Goal: Task Accomplishment & Management: Manage account settings

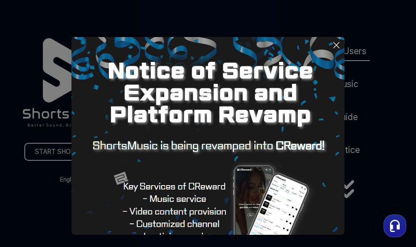
click at [340, 44] on icon at bounding box center [337, 45] width 10 height 10
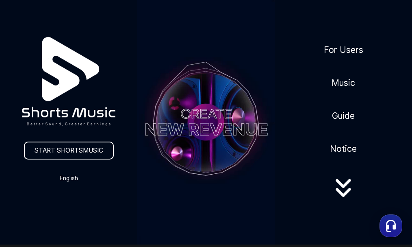
click at [346, 191] on icon at bounding box center [344, 188] width 52 height 33
click at [80, 152] on link "START SHORTSMUSIC" at bounding box center [69, 151] width 90 height 18
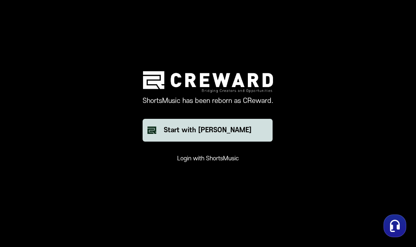
click at [215, 131] on div "Start with Creward" at bounding box center [208, 130] width 88 height 10
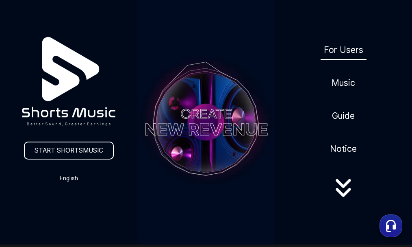
click at [332, 53] on link "For Users" at bounding box center [344, 50] width 46 height 20
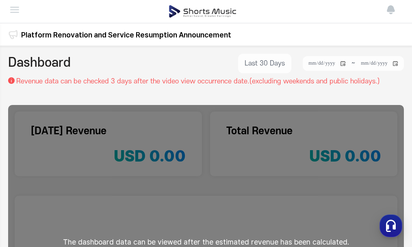
click at [15, 10] on img at bounding box center [15, 10] width 10 height 10
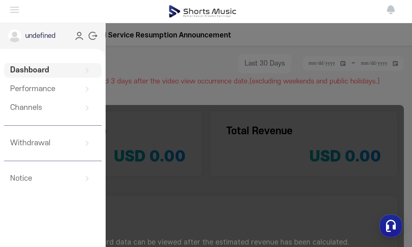
click at [79, 36] on circle at bounding box center [80, 34] width 4 height 4
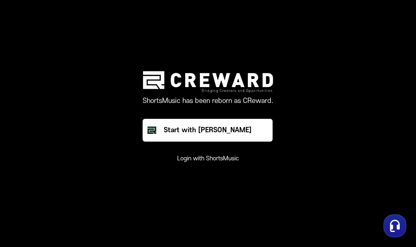
click at [187, 159] on button "Login with ShortsMusic" at bounding box center [208, 159] width 62 height 8
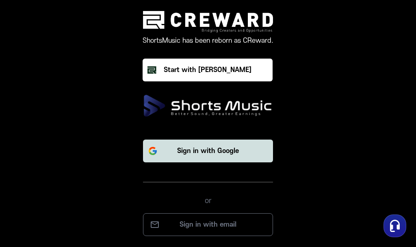
click at [204, 148] on p "Sign in with Google" at bounding box center [208, 151] width 62 height 10
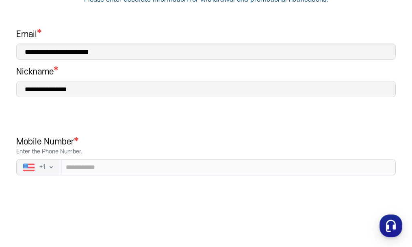
scroll to position [122, 0]
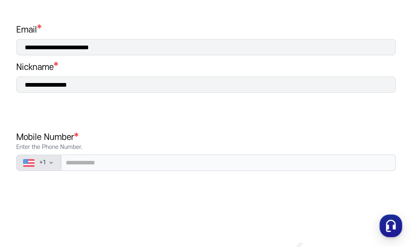
click at [54, 166] on icon "button" at bounding box center [51, 162] width 7 height 7
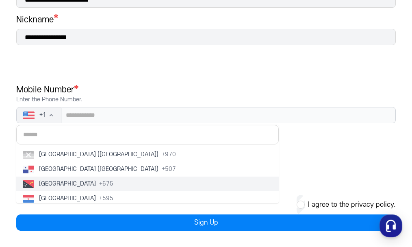
scroll to position [2480, 0]
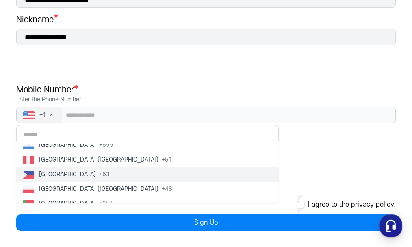
click at [96, 173] on span "[GEOGRAPHIC_DATA]" at bounding box center [67, 174] width 57 height 8
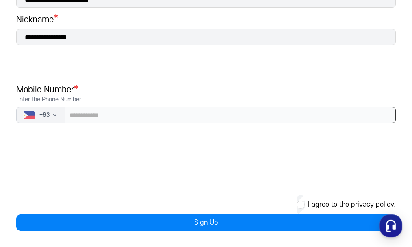
click at [171, 117] on input "tel" at bounding box center [230, 115] width 331 height 16
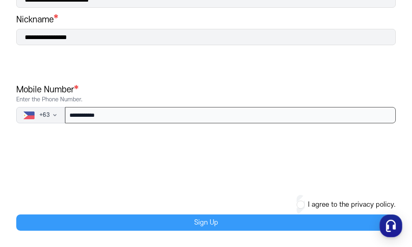
type input "**********"
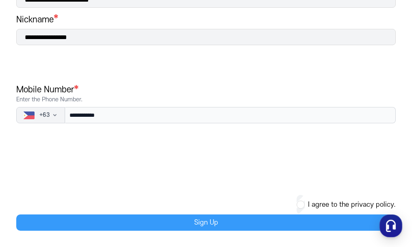
click at [207, 220] on button "Sign Up" at bounding box center [206, 222] width 380 height 16
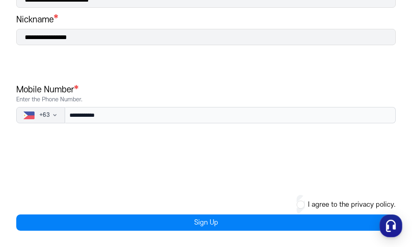
scroll to position [179, 0]
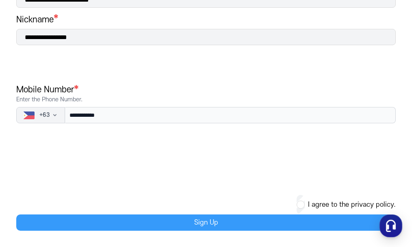
click at [209, 221] on button "Sign Up" at bounding box center [206, 222] width 380 height 16
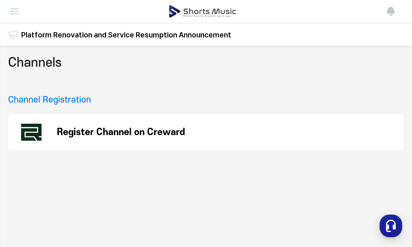
click at [13, 11] on img at bounding box center [15, 12] width 10 height 10
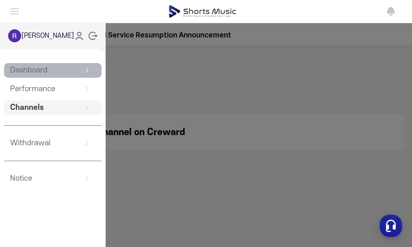
click at [49, 78] on link "Dashboard" at bounding box center [53, 70] width 98 height 15
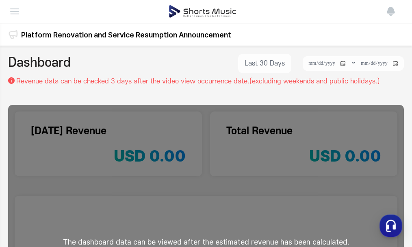
click at [15, 36] on img at bounding box center [13, 35] width 10 height 10
click at [17, 12] on img at bounding box center [15, 12] width 10 height 10
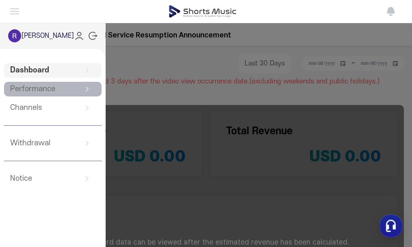
click at [52, 96] on link "Performance" at bounding box center [53, 89] width 98 height 15
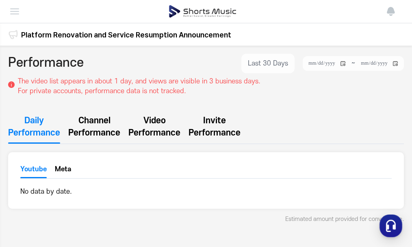
click at [90, 127] on span "Performance" at bounding box center [94, 133] width 52 height 12
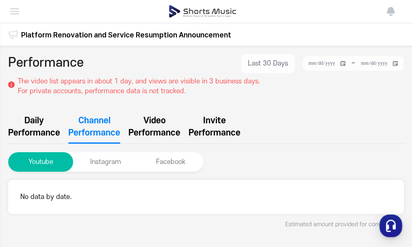
click at [39, 118] on span "Daily" at bounding box center [34, 121] width 20 height 12
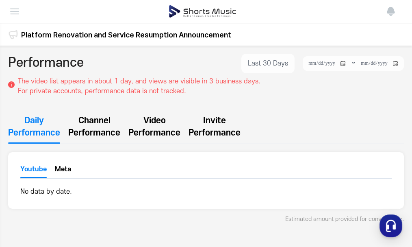
click at [31, 164] on button "Youtube" at bounding box center [33, 171] width 26 height 14
click at [94, 127] on span "Performance" at bounding box center [94, 133] width 52 height 12
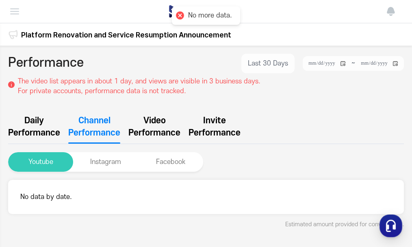
click at [33, 152] on button "Youtube" at bounding box center [40, 162] width 65 height 20
click at [35, 152] on button "Youtube" at bounding box center [40, 162] width 65 height 20
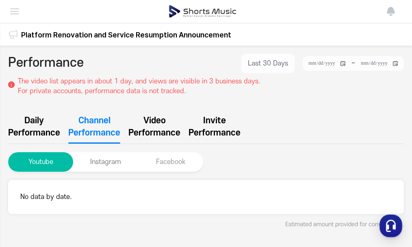
click at [172, 157] on button "Facebook" at bounding box center [170, 162] width 65 height 20
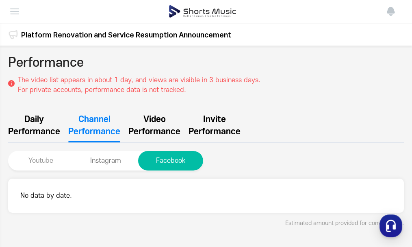
click at [38, 155] on button "Youtube" at bounding box center [40, 161] width 65 height 20
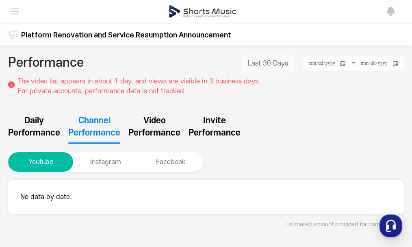
click at [256, 66] on button "Last 30 Days" at bounding box center [268, 64] width 53 height 20
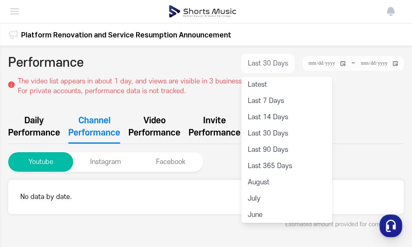
click at [18, 9] on img at bounding box center [15, 12] width 10 height 10
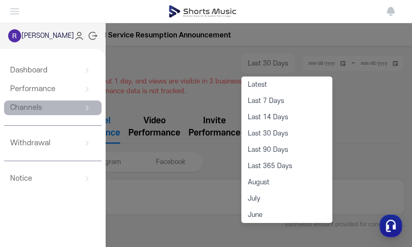
click at [31, 115] on link "Channels" at bounding box center [53, 107] width 98 height 15
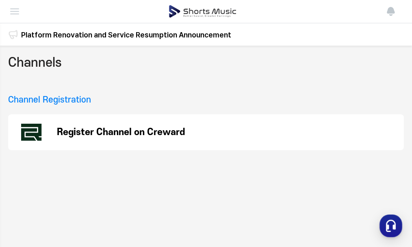
click at [71, 119] on div "Register Channel on Creward" at bounding box center [206, 132] width 396 height 36
